Goal: Transaction & Acquisition: Obtain resource

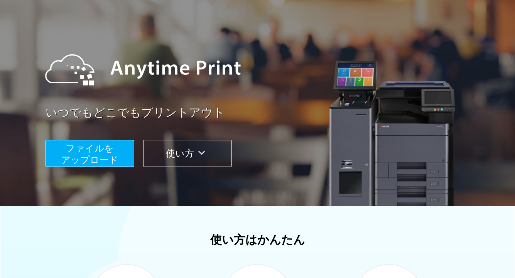
scroll to position [62, 0]
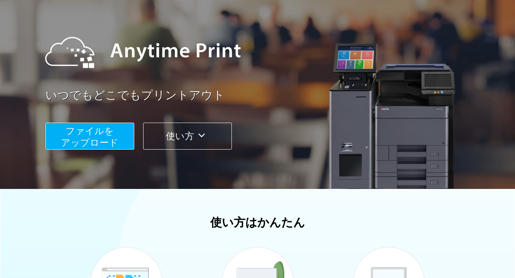
click at [70, 141] on span "ファイルを ​​アップロード" at bounding box center [90, 137] width 58 height 22
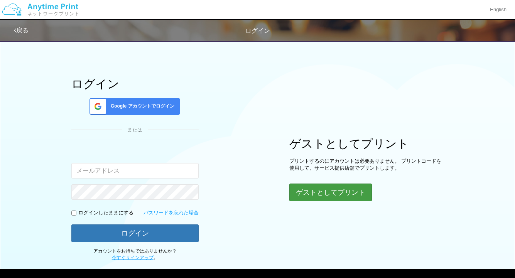
click at [307, 193] on button "ゲストとしてプリント" at bounding box center [331, 193] width 83 height 18
click at [354, 190] on button "ゲストとしてプリント" at bounding box center [331, 193] width 83 height 18
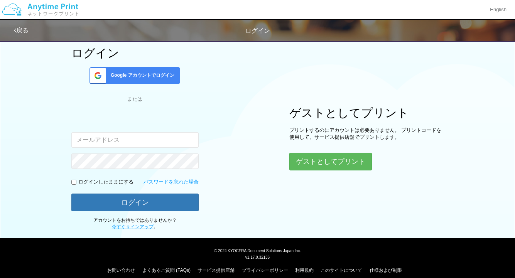
scroll to position [48, 0]
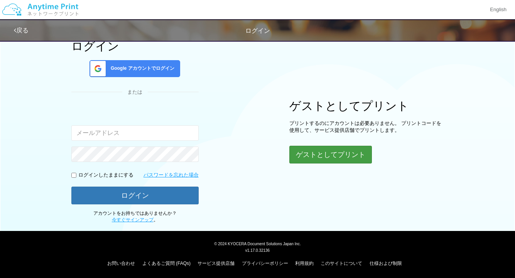
click at [343, 152] on button "ゲストとしてプリント" at bounding box center [331, 155] width 83 height 18
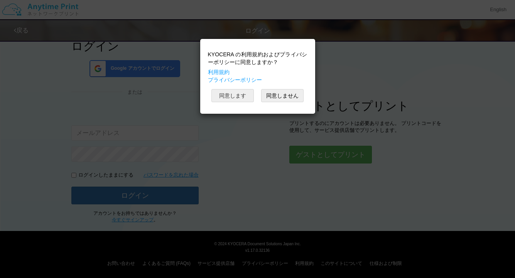
click at [241, 96] on button "同意します" at bounding box center [233, 95] width 42 height 13
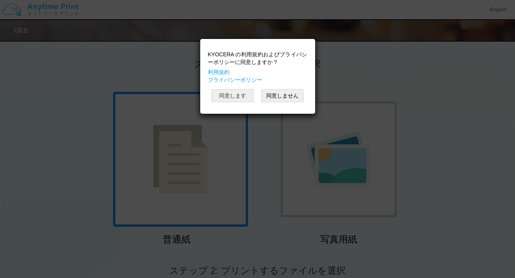
click at [233, 95] on button "同意します" at bounding box center [233, 95] width 42 height 13
click at [242, 97] on button "同意します" at bounding box center [233, 95] width 42 height 13
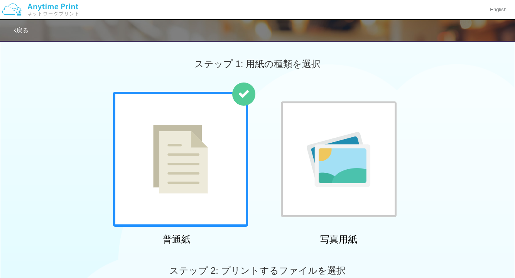
click at [440, 144] on div "普通紙 写真用紙" at bounding box center [257, 170] width 515 height 157
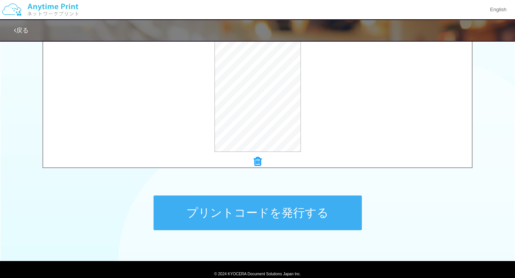
scroll to position [309, 0]
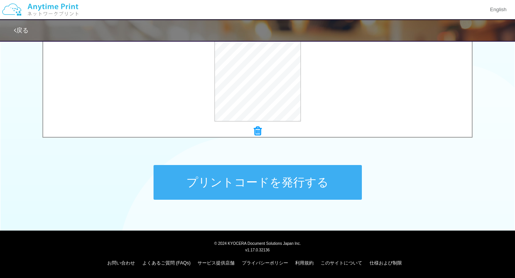
click at [266, 185] on button "プリントコードを発行する" at bounding box center [258, 182] width 209 height 35
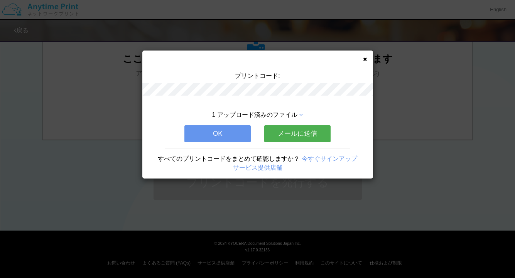
scroll to position [0, 0]
